Goal: Information Seeking & Learning: Learn about a topic

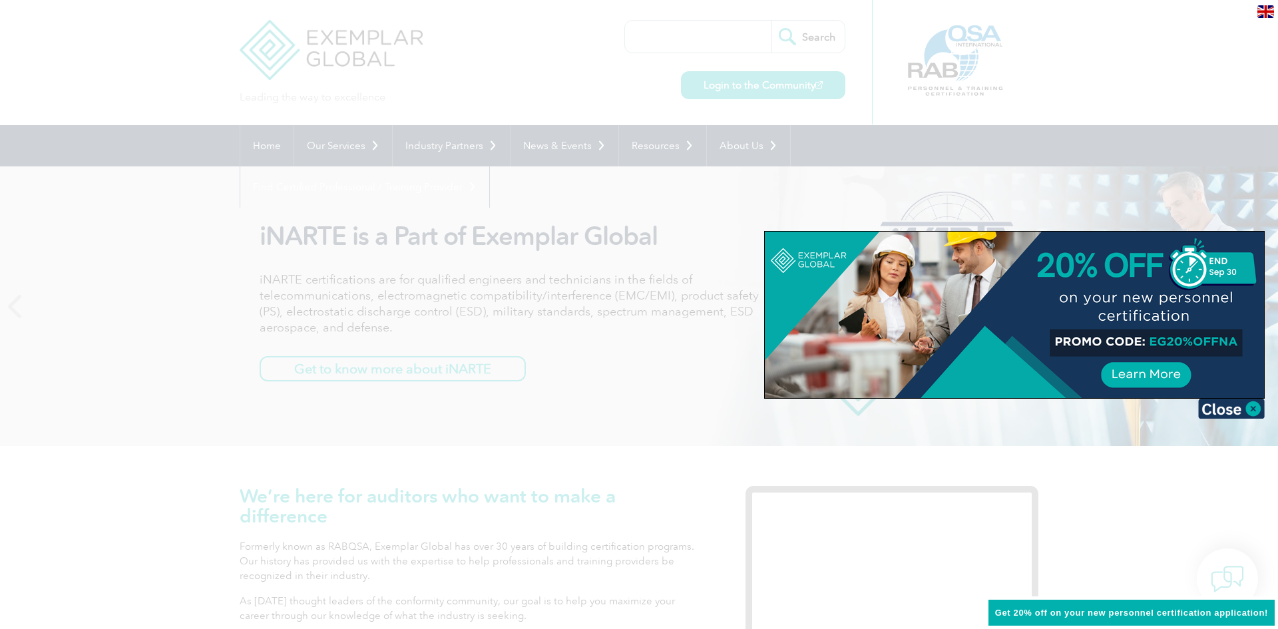
click at [621, 347] on div at bounding box center [639, 314] width 1278 height 629
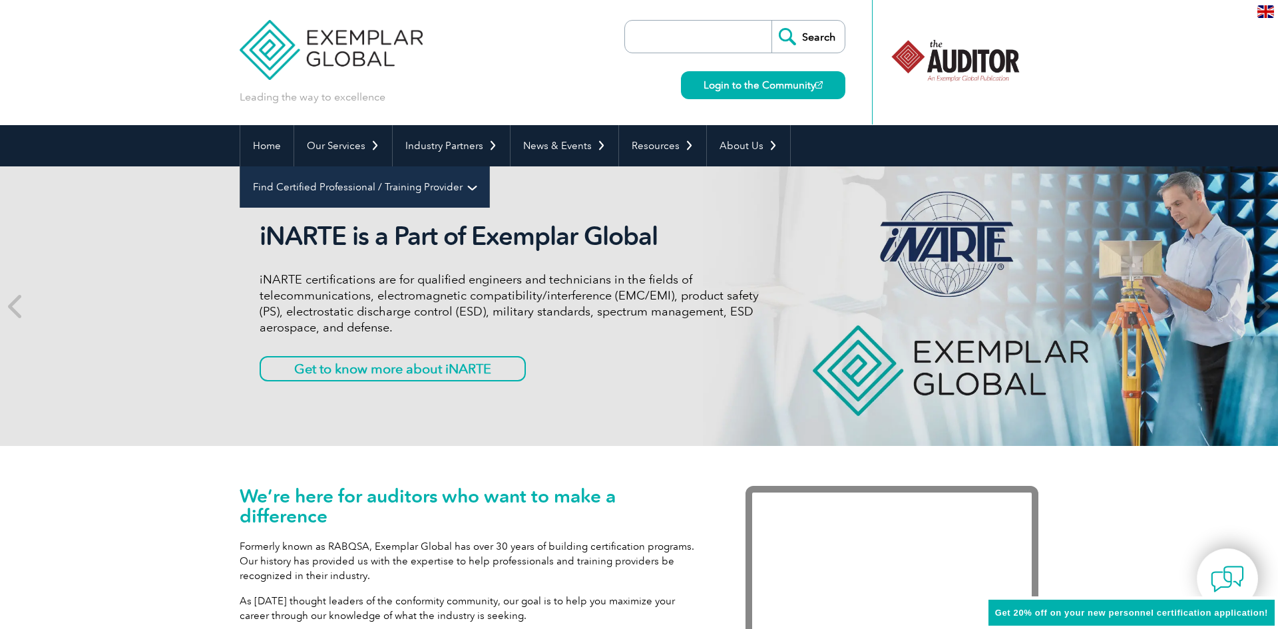
click at [489, 166] on link "Find Certified Professional / Training Provider" at bounding box center [364, 186] width 249 height 41
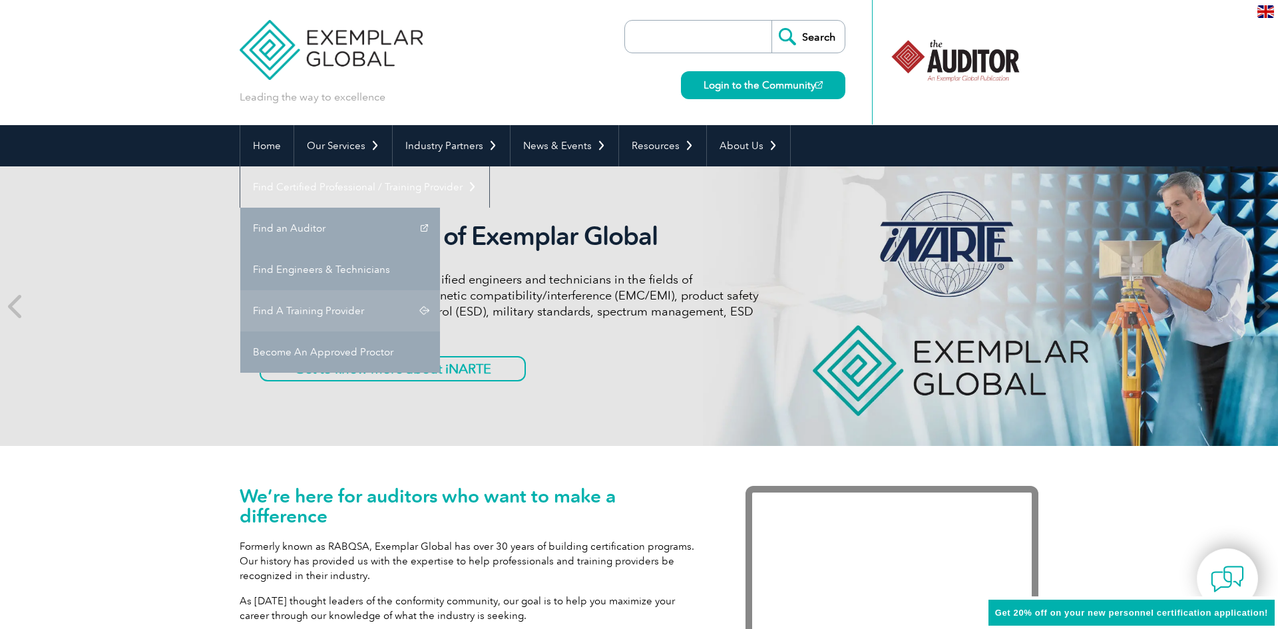
click at [440, 290] on link "Find A Training Provider" at bounding box center [340, 310] width 200 height 41
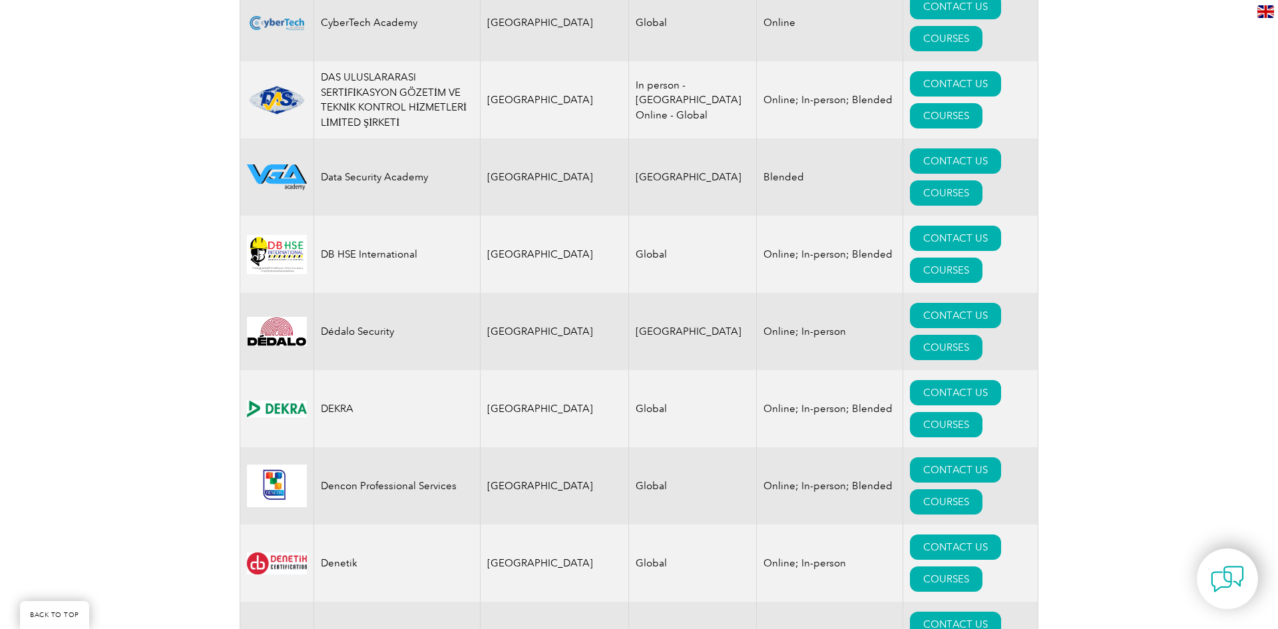
scroll to position [5412, 0]
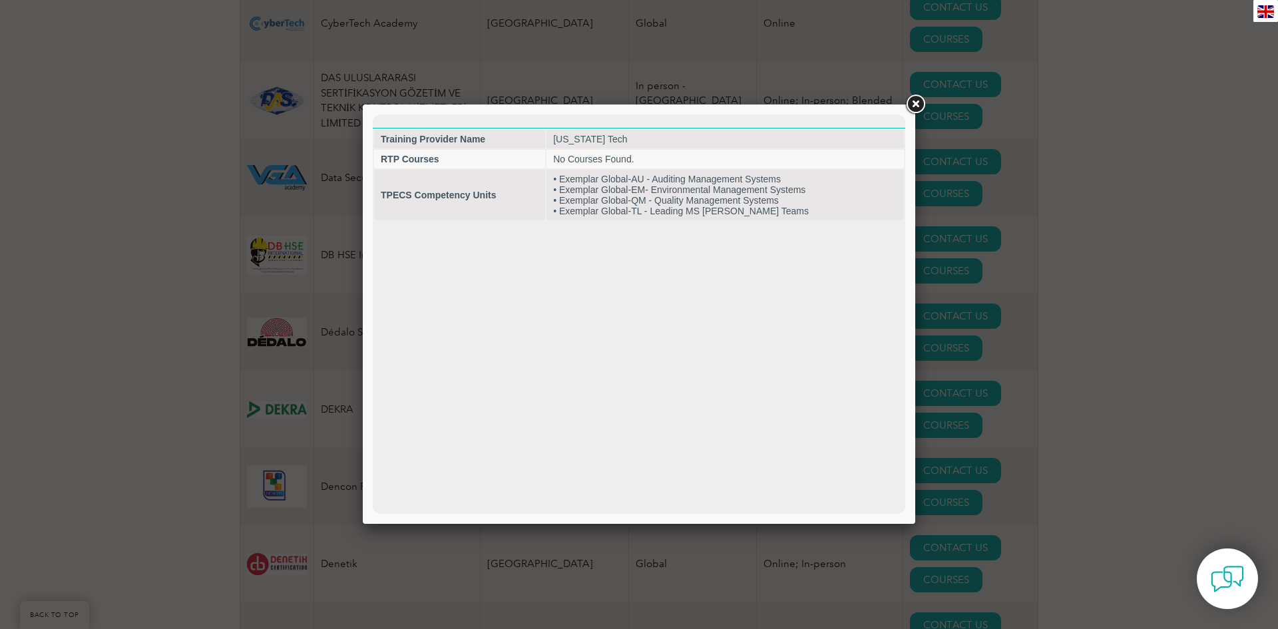
scroll to position [0, 0]
drag, startPoint x: 730, startPoint y: 380, endPoint x: 745, endPoint y: 365, distance: 21.2
click at [745, 222] on html "Training Provider Name [US_STATE] Tech RTP Courses No Courses Found. TPECS Comp…" at bounding box center [639, 167] width 532 height 107
click at [916, 108] on link at bounding box center [915, 104] width 24 height 24
